Goal: Task Accomplishment & Management: Use online tool/utility

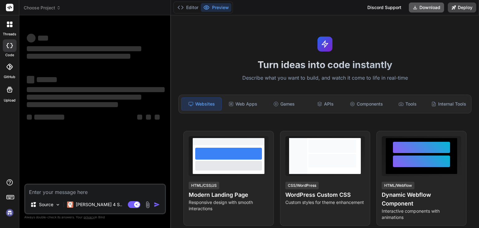
type textarea "x"
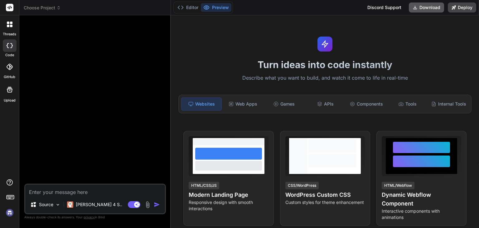
click at [434, 5] on button "Download" at bounding box center [426, 7] width 35 height 10
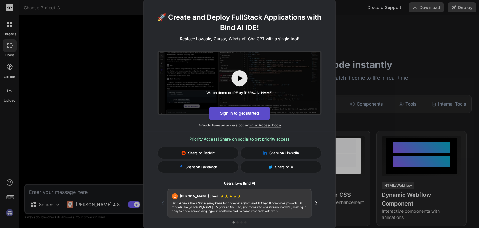
click at [231, 112] on button "Sign in to get started" at bounding box center [239, 112] width 61 height 13
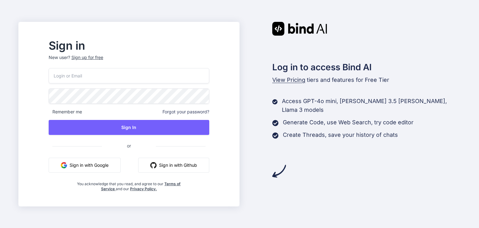
click at [97, 161] on button "Sign in with Google" at bounding box center [85, 164] width 72 height 15
